Goal: Task Accomplishment & Management: Complete application form

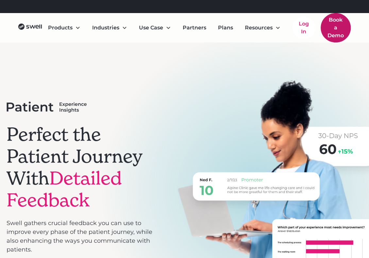
click at [340, 20] on link "Book a Demo" at bounding box center [336, 27] width 30 height 29
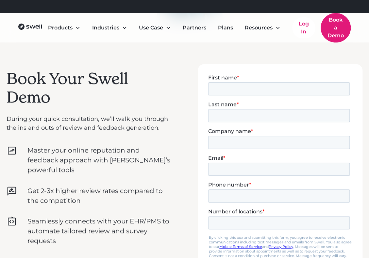
scroll to position [174, 0]
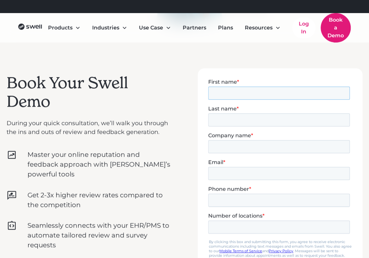
click at [242, 93] on input "First name *" at bounding box center [279, 92] width 142 height 13
type input "[PERSON_NAME]"
type input "Southwest Veterinary Surgical Service"
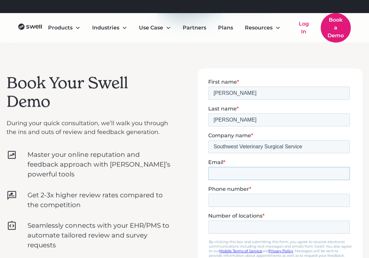
click at [250, 167] on input "Email *" at bounding box center [279, 173] width 142 height 13
type input "[EMAIL_ADDRESS][DOMAIN_NAME]"
click at [299, 194] on input "Phone number *" at bounding box center [279, 200] width 142 height 13
type input "[PHONE_NUMBER]"
click at [278, 220] on input "Number of locations *" at bounding box center [279, 226] width 142 height 13
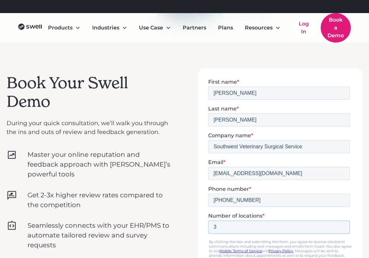
click at [343, 220] on input "3" at bounding box center [279, 226] width 142 height 13
type input "4"
click at [342, 220] on input "4" at bounding box center [279, 226] width 142 height 13
drag, startPoint x: 346, startPoint y: 184, endPoint x: 347, endPoint y: 220, distance: 35.7
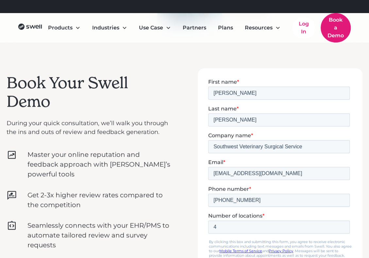
checkbox input "true"
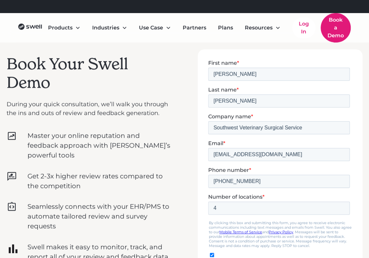
scroll to position [207, 0]
